Goal: Navigation & Orientation: Find specific page/section

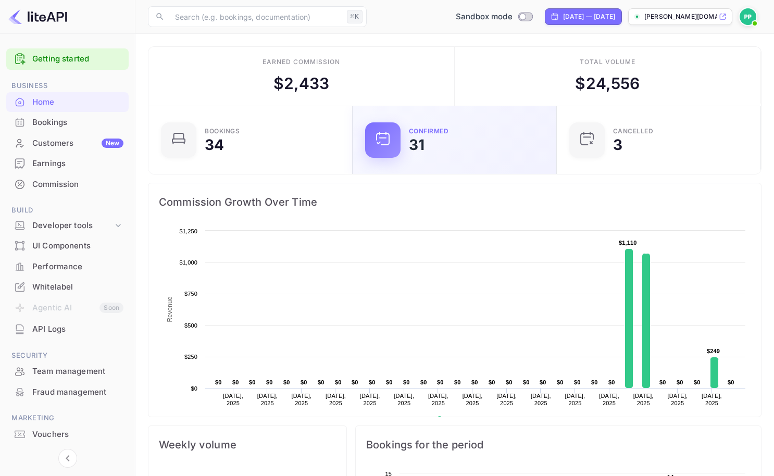
scroll to position [161, 190]
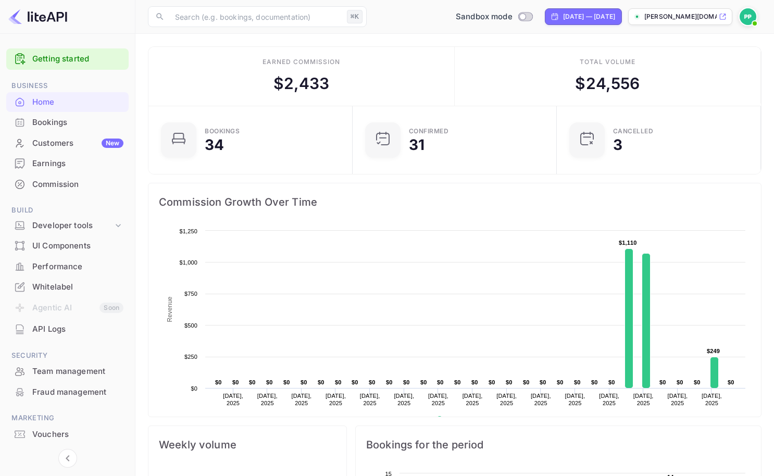
click at [43, 123] on div "Bookings" at bounding box center [77, 123] width 91 height 12
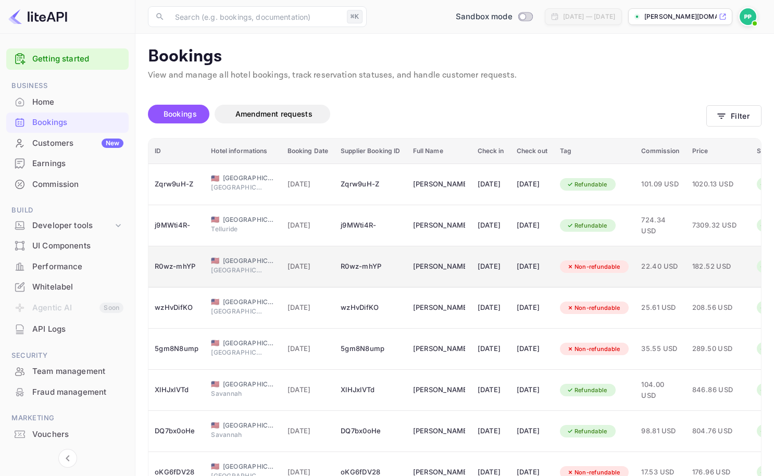
click at [574, 267] on icon "booking table" at bounding box center [569, 266] width 7 height 7
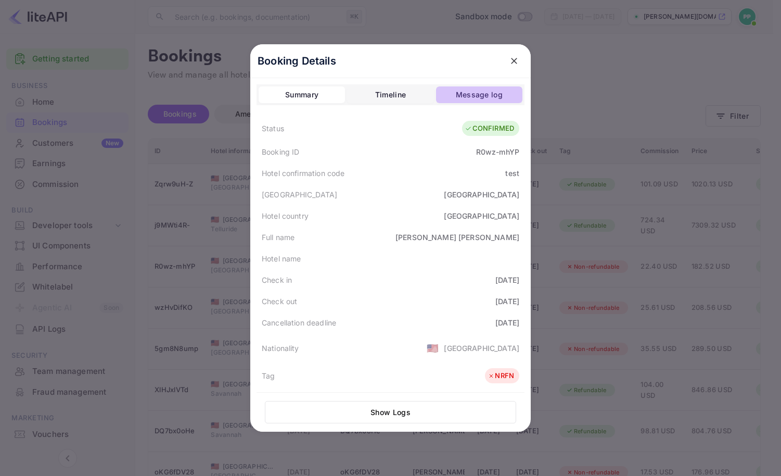
click at [487, 92] on div "Message log" at bounding box center [479, 95] width 47 height 12
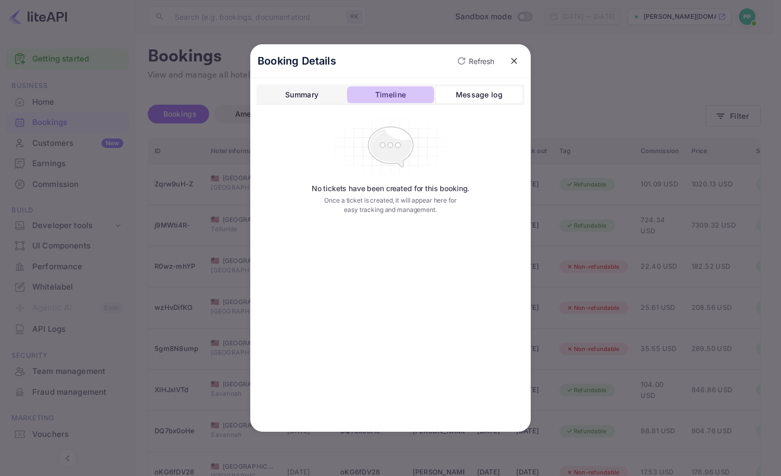
click at [397, 97] on div "Timeline" at bounding box center [390, 95] width 31 height 12
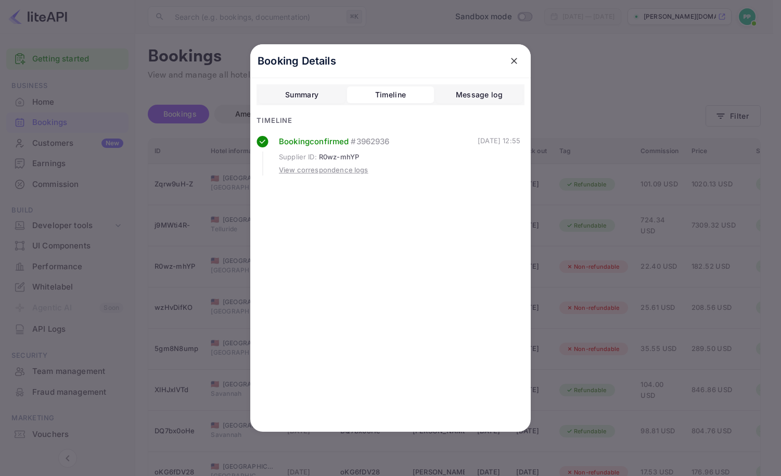
click at [344, 172] on div "View correspondence logs" at bounding box center [324, 170] width 90 height 10
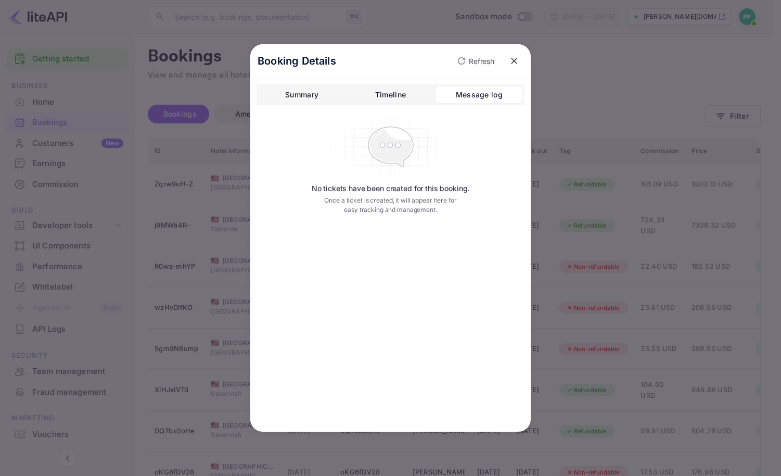
click at [310, 95] on div "Summary" at bounding box center [301, 95] width 33 height 12
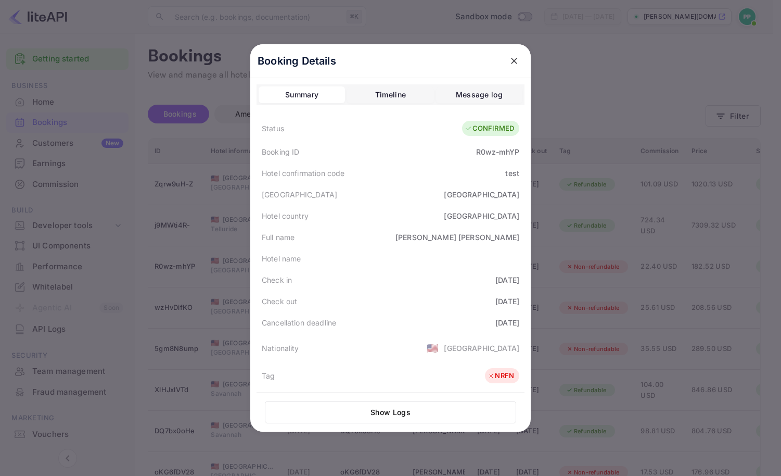
click at [516, 59] on button "close" at bounding box center [514, 61] width 19 height 19
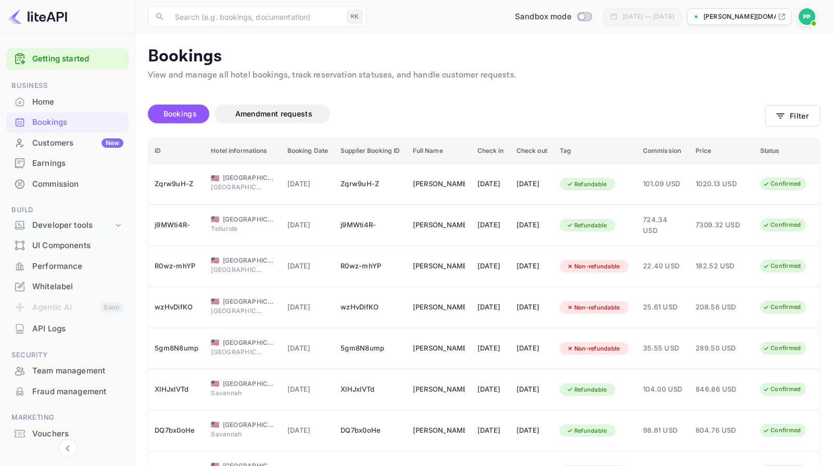
click at [65, 223] on div "Developer tools" at bounding box center [72, 226] width 81 height 12
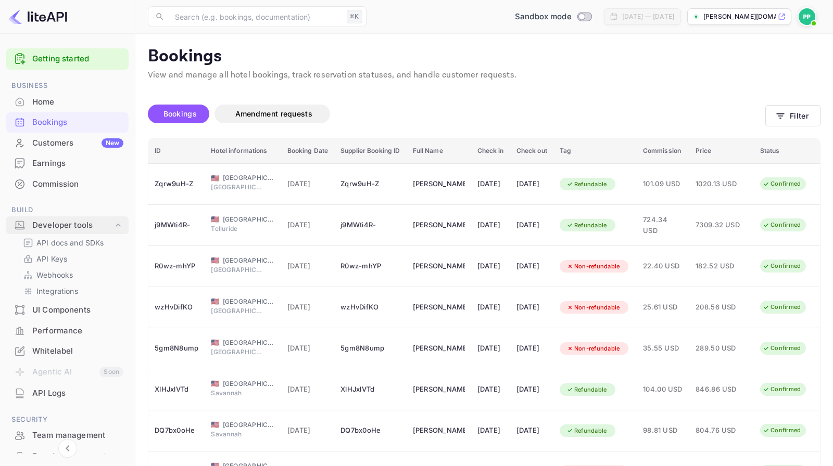
click at [66, 224] on div "Developer tools" at bounding box center [72, 226] width 81 height 12
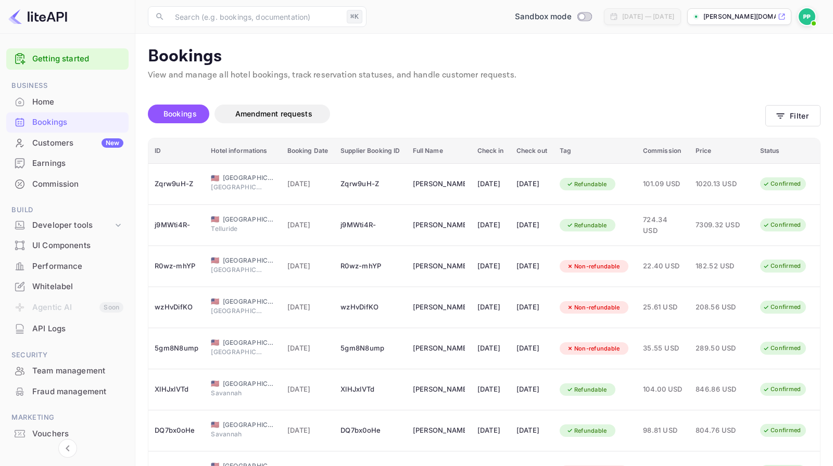
click at [59, 267] on div "Performance" at bounding box center [77, 267] width 91 height 12
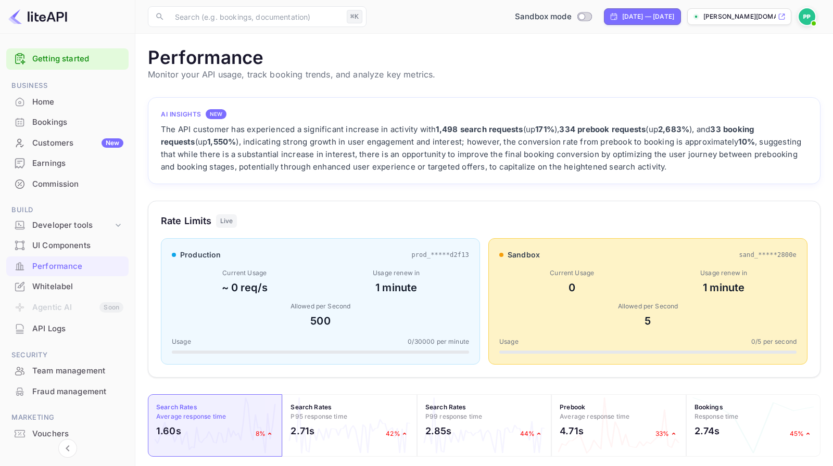
click at [58, 183] on div "Commission" at bounding box center [77, 185] width 91 height 12
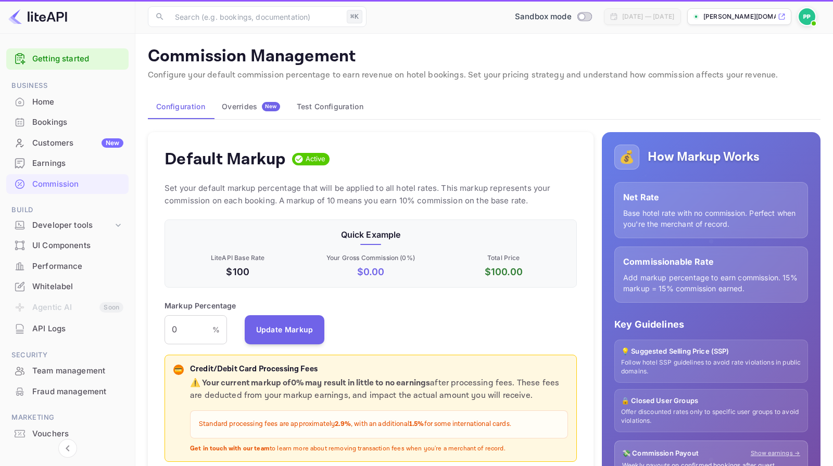
scroll to position [177, 405]
